Goal: Check status: Check status

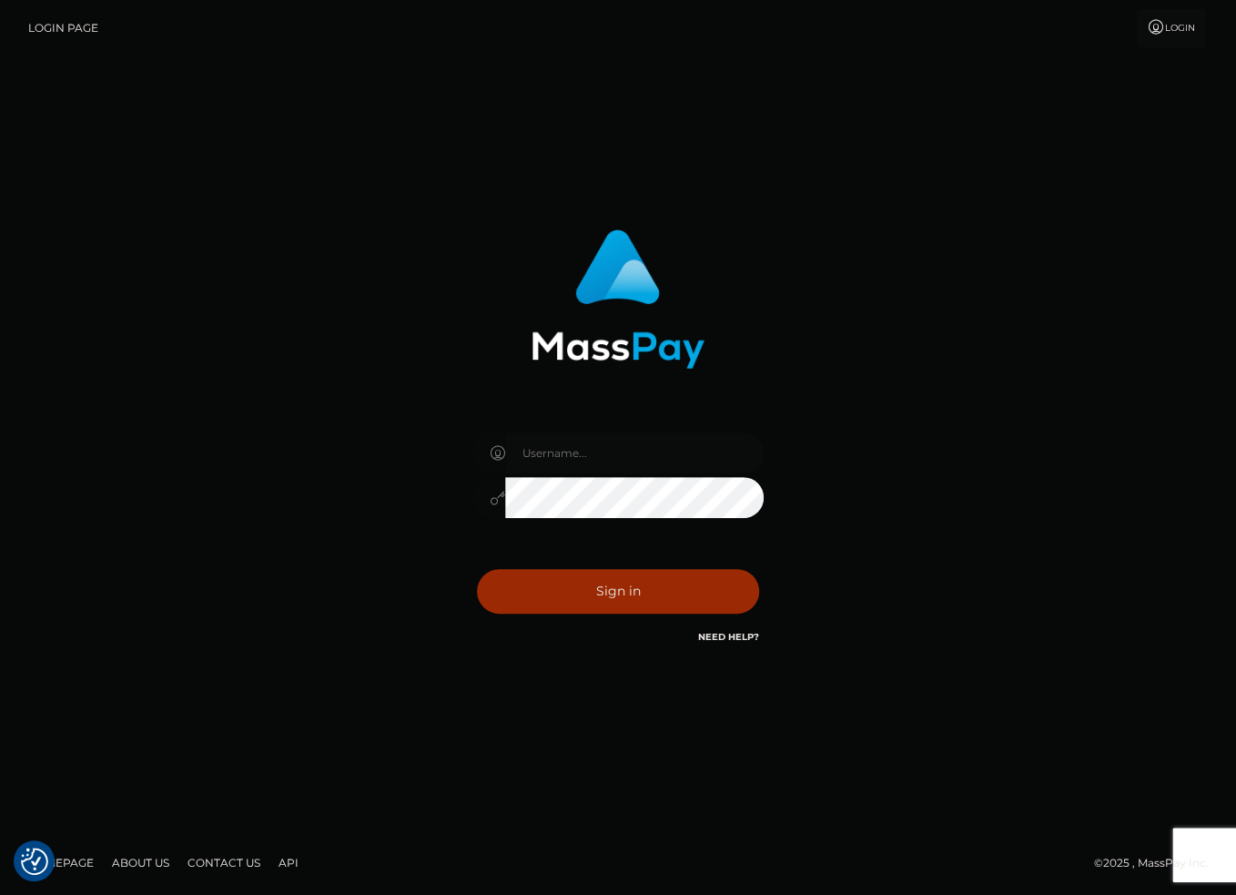
type input "[PERSON_NAME][DOMAIN_NAME]"
click at [631, 593] on button "Sign in" at bounding box center [618, 591] width 282 height 45
type input "[PERSON_NAME][DOMAIN_NAME]"
click at [626, 600] on button "Sign in" at bounding box center [618, 591] width 282 height 45
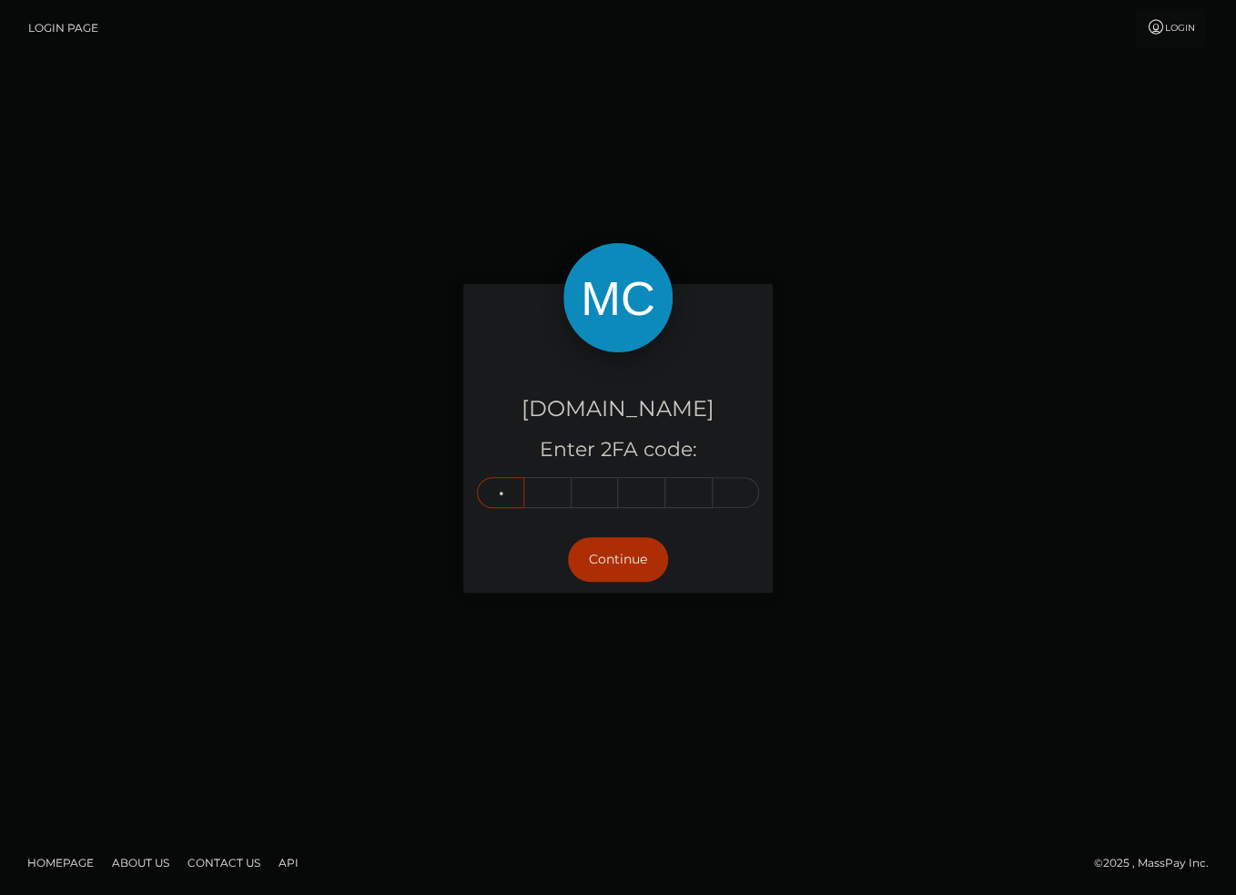
type input "2"
type input "9"
type input "8"
type input "5"
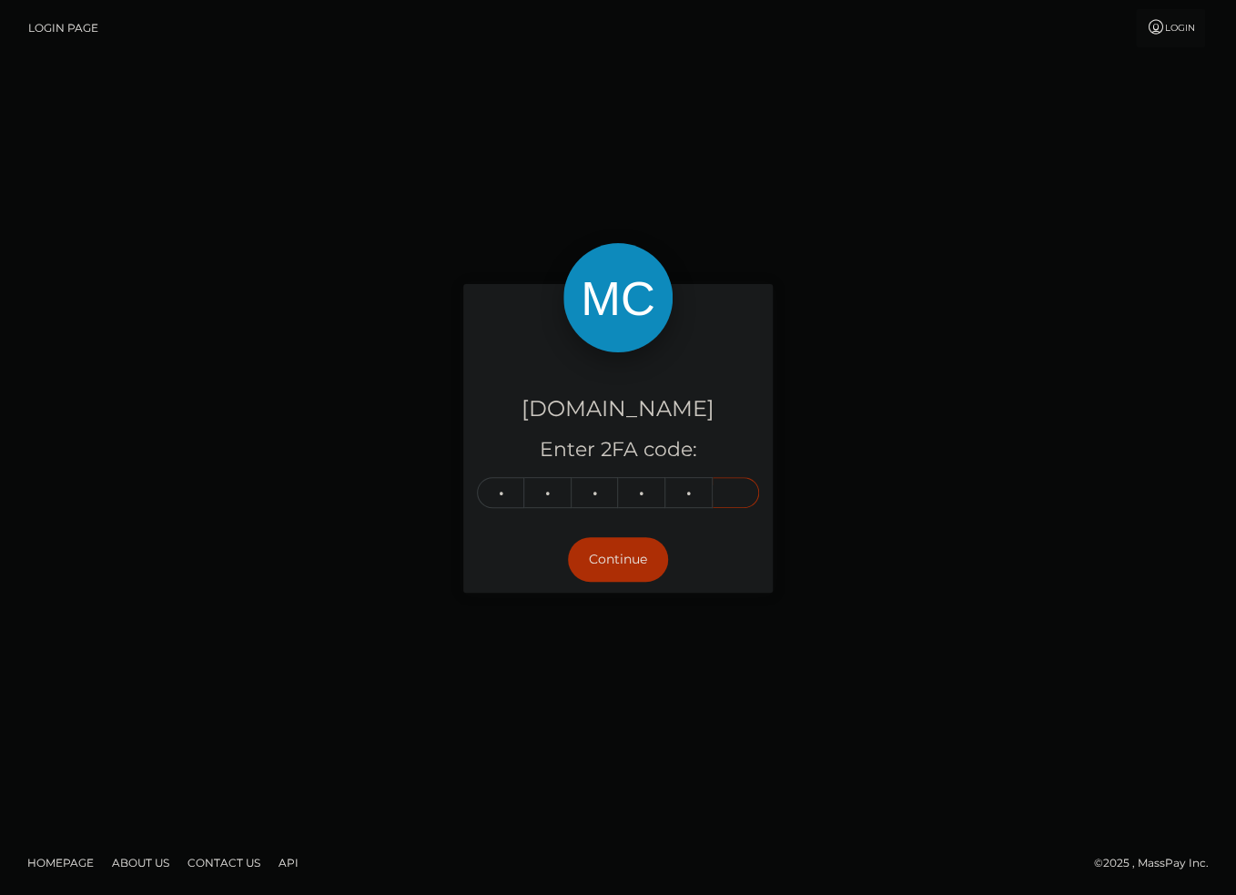
type input "6"
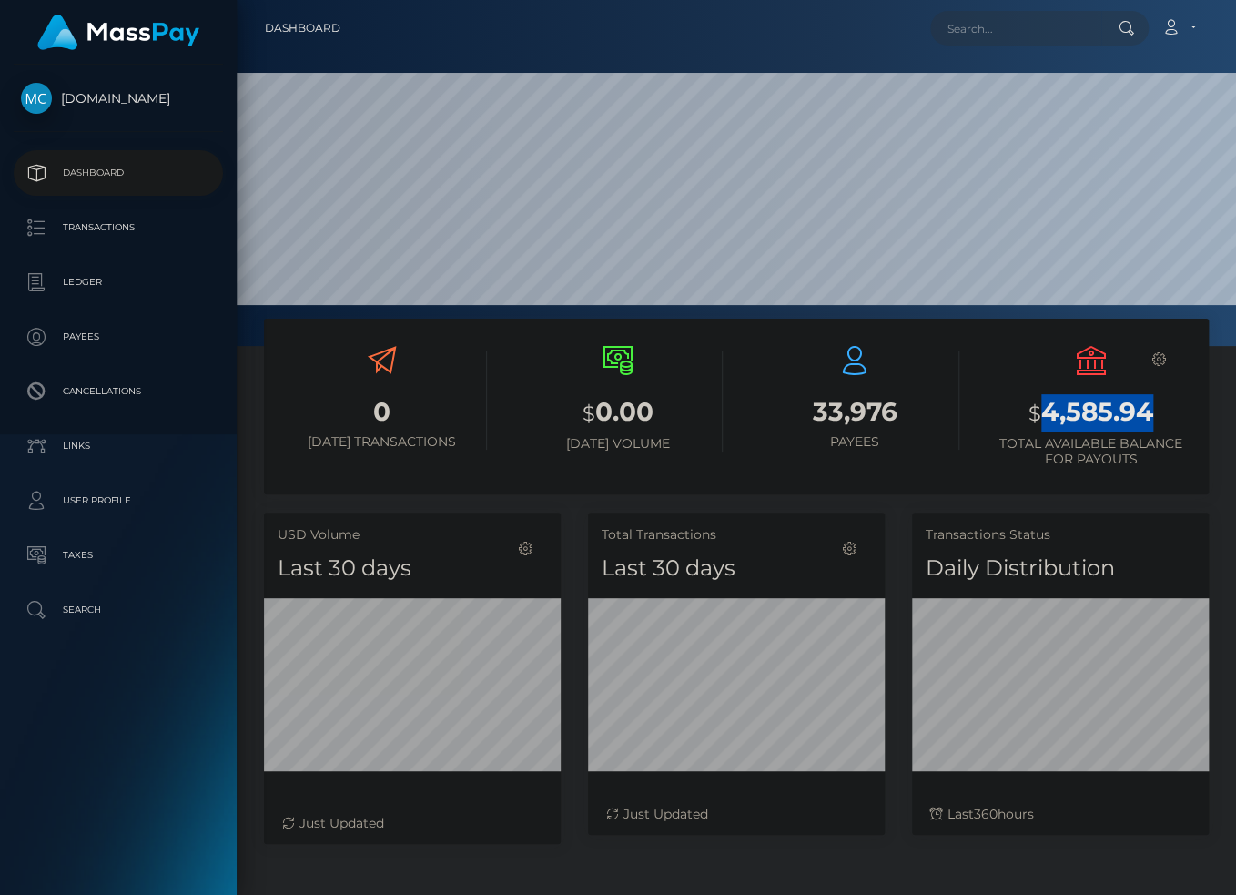
scroll to position [322, 297]
click at [1093, 402] on h3 "$ 4,585.94" at bounding box center [1091, 412] width 209 height 37
click at [1093, 409] on h3 "$ 4,585.94" at bounding box center [1091, 412] width 209 height 37
click at [1093, 410] on h3 "$ 4,585.94" at bounding box center [1091, 412] width 209 height 37
